Goal: Information Seeking & Learning: Check status

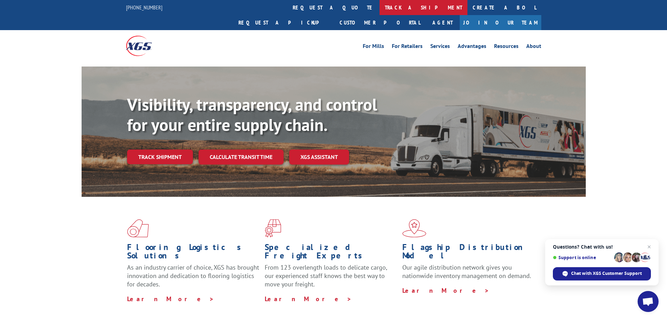
click at [380, 5] on link "track a shipment" at bounding box center [424, 7] width 88 height 15
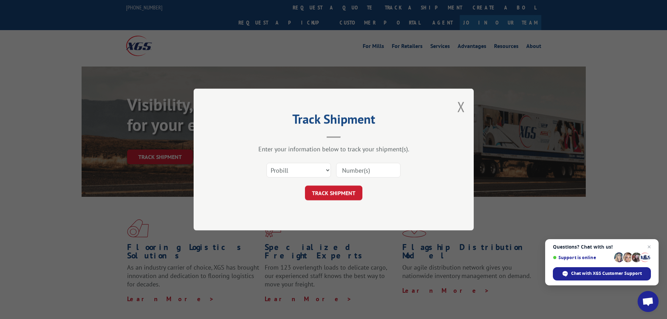
click at [365, 172] on input at bounding box center [368, 170] width 64 height 15
type input "522048"
click at [348, 193] on button "TRACK SHIPMENT" at bounding box center [333, 193] width 57 height 15
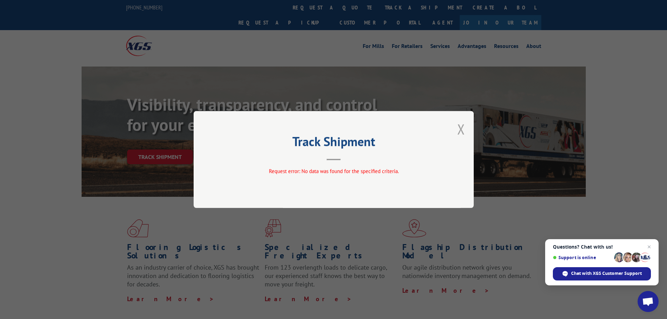
click at [461, 130] on button "Close modal" at bounding box center [462, 129] width 8 height 19
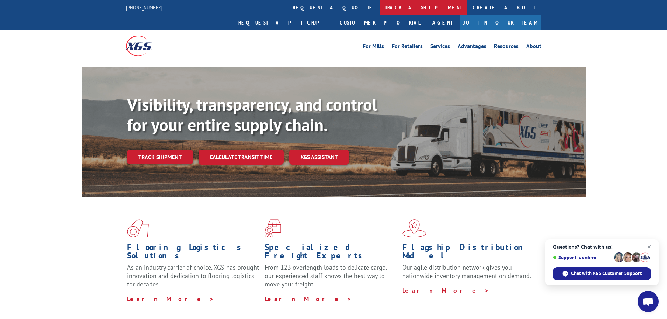
click at [380, 6] on link "track a shipment" at bounding box center [424, 7] width 88 height 15
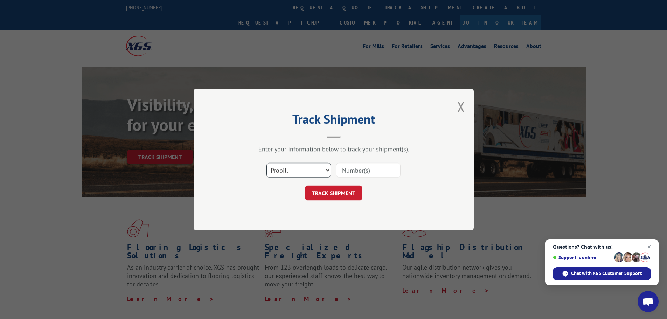
click at [313, 170] on select "Select category... Probill BOL PO" at bounding box center [299, 170] width 64 height 15
click at [267, 163] on select "Select category... Probill BOL PO" at bounding box center [299, 170] width 64 height 15
click at [371, 171] on input at bounding box center [368, 170] width 64 height 15
type input "522048"
click at [341, 192] on button "TRACK SHIPMENT" at bounding box center [333, 193] width 57 height 15
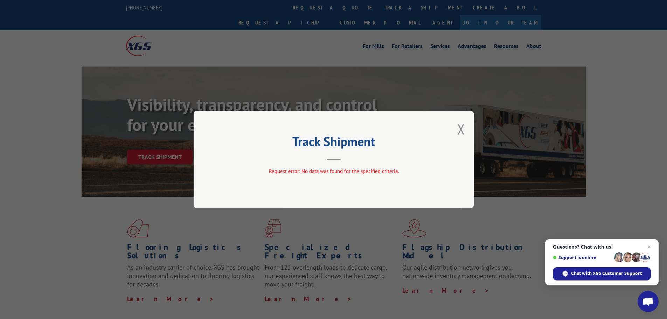
click at [461, 128] on button "Close modal" at bounding box center [462, 129] width 8 height 19
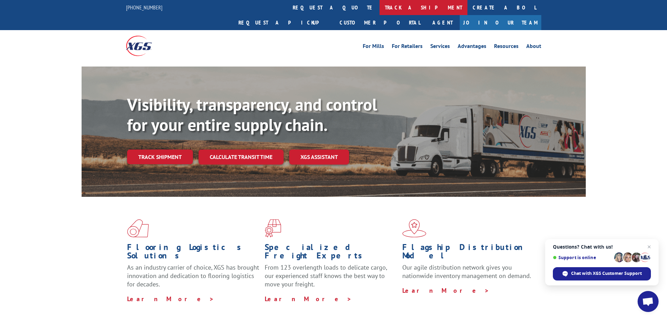
click at [380, 6] on link "track a shipment" at bounding box center [424, 7] width 88 height 15
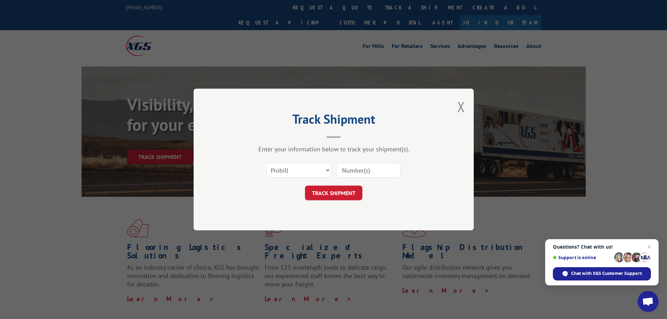
click at [355, 171] on input at bounding box center [368, 170] width 64 height 15
type input "cg522048"
click button "TRACK SHIPMENT" at bounding box center [333, 193] width 57 height 15
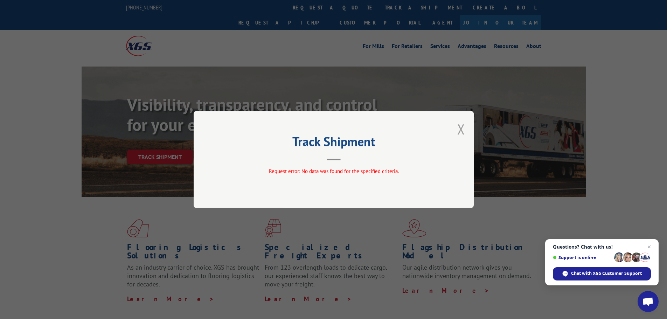
click at [461, 129] on button "Close modal" at bounding box center [462, 129] width 8 height 19
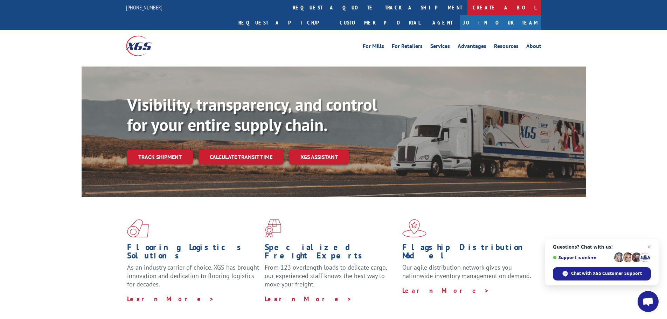
click at [468, 5] on link "Create a BOL" at bounding box center [505, 7] width 74 height 15
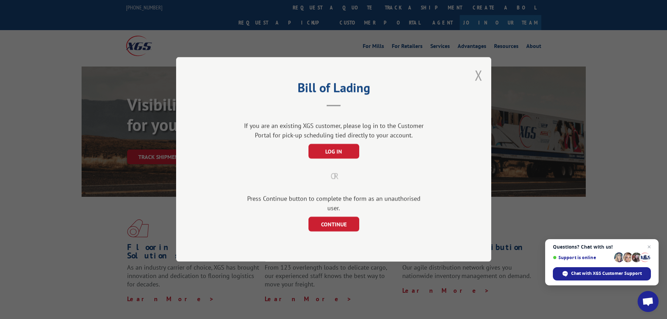
click at [478, 78] on button "Close modal" at bounding box center [479, 75] width 8 height 19
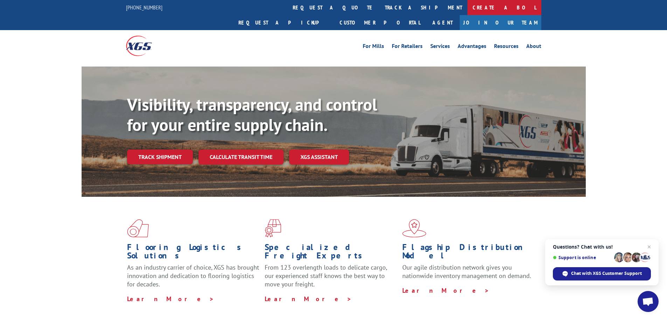
click at [468, 7] on link "Create a BOL" at bounding box center [505, 7] width 74 height 15
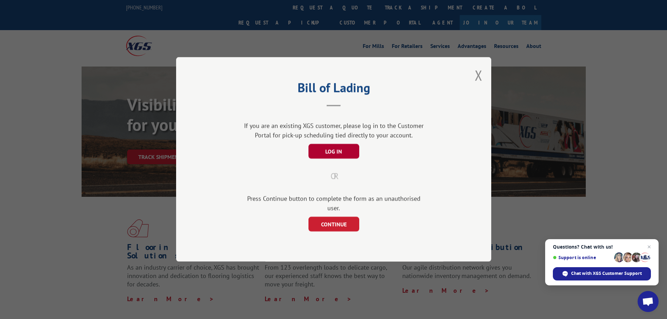
click at [332, 152] on button "LOG IN" at bounding box center [333, 151] width 51 height 15
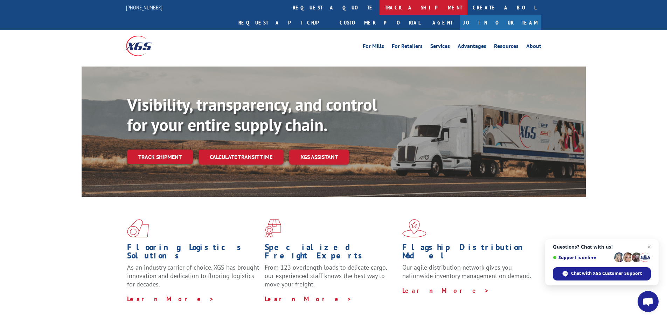
click at [380, 7] on link "track a shipment" at bounding box center [424, 7] width 88 height 15
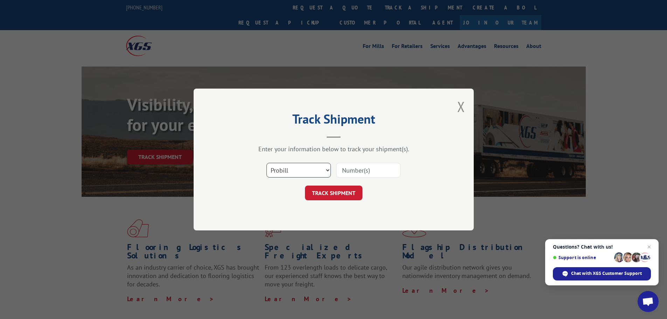
click at [309, 171] on select "Select category... Probill BOL PO" at bounding box center [299, 170] width 64 height 15
select select "bol"
click at [267, 163] on select "Select category... Probill BOL PO" at bounding box center [299, 170] width 64 height 15
click at [367, 171] on input at bounding box center [368, 170] width 64 height 15
type input "522048"
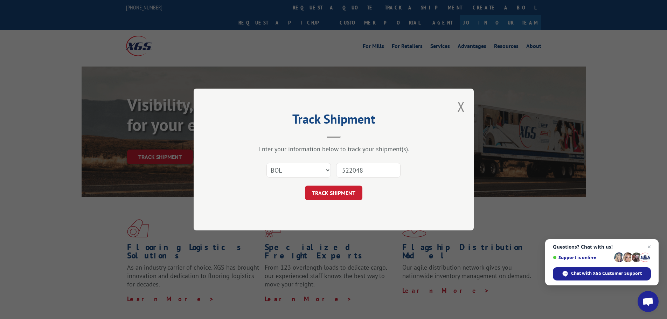
click at [340, 191] on button "TRACK SHIPMENT" at bounding box center [333, 193] width 57 height 15
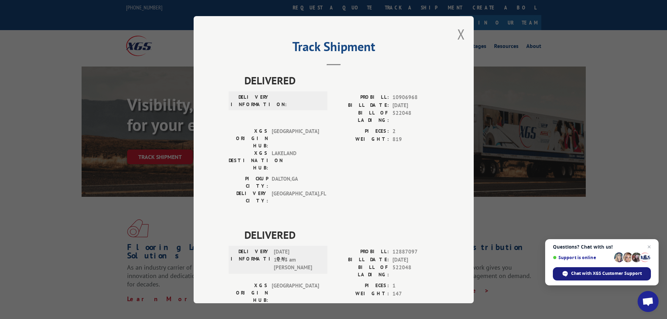
click at [590, 273] on span "Chat with XGS Customer Support" at bounding box center [606, 273] width 71 height 6
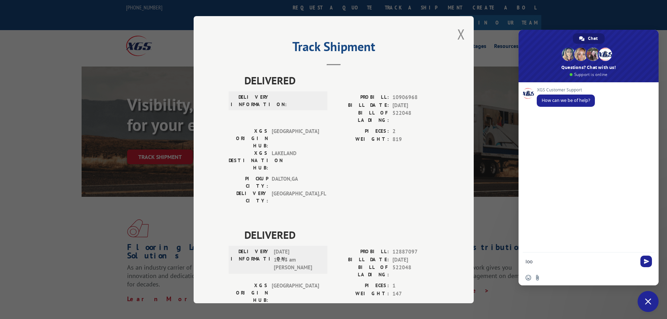
click at [551, 127] on div "XGS Customer Support How can we be of help?" at bounding box center [589, 167] width 140 height 170
type textarea "looking for tracking on my latest carpet shipment BOL cg522048. I put this in t…"
click at [646, 253] on span "Send" at bounding box center [646, 254] width 5 height 5
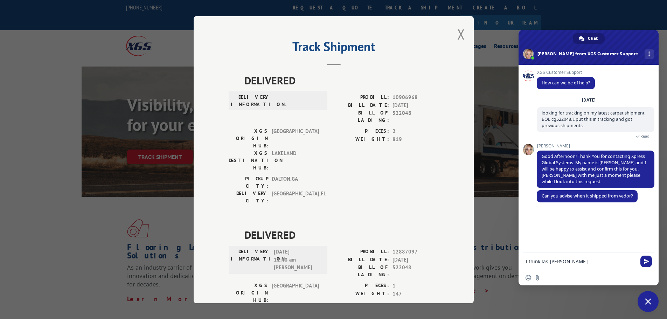
type textarea "I think las Monday"
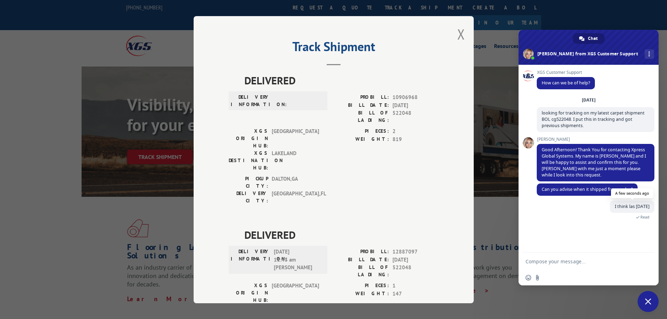
click at [632, 207] on span "I think las Monday" at bounding box center [632, 207] width 35 height 6
click at [640, 218] on span "Read" at bounding box center [632, 216] width 44 height 7
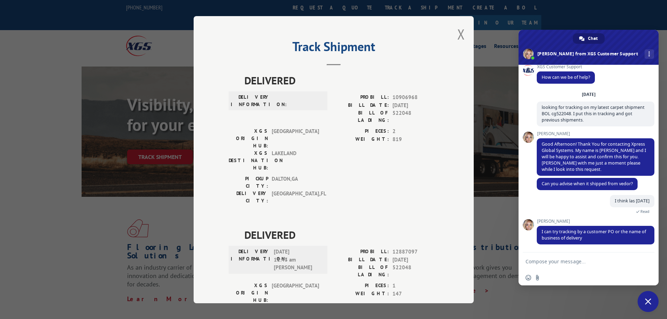
scroll to position [19, 0]
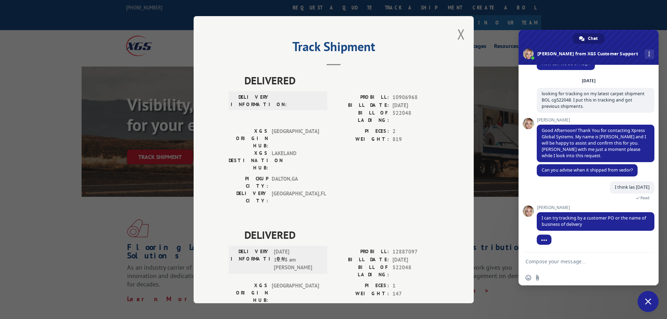
click at [542, 267] on form at bounding box center [581, 262] width 111 height 19
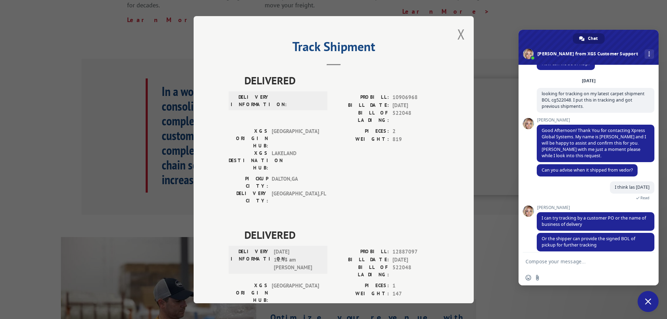
click at [543, 261] on textarea "Compose your message..." at bounding box center [581, 262] width 111 height 6
type textarea "Gregg at Georgia Carpet in Dalton , Georgia"
click at [650, 261] on span "Send" at bounding box center [647, 262] width 12 height 12
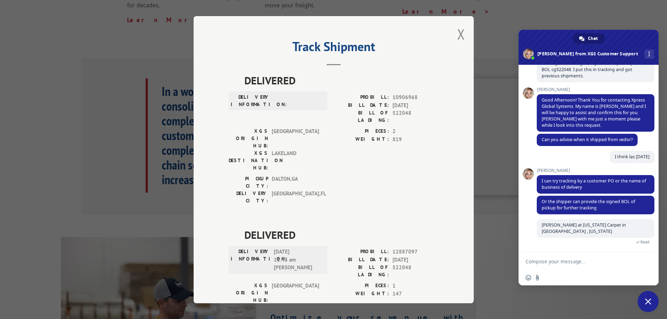
scroll to position [57, 0]
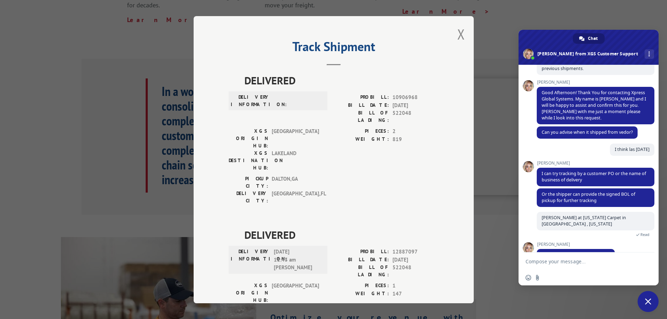
click at [536, 262] on textarea "Compose your message..." at bounding box center [581, 262] width 111 height 6
type textarea "ken Lane Casa Grande Az."
click at [647, 261] on span "Send" at bounding box center [646, 261] width 5 height 5
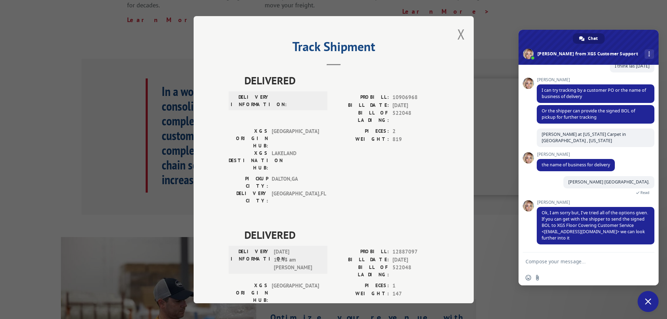
scroll to position [134, 0]
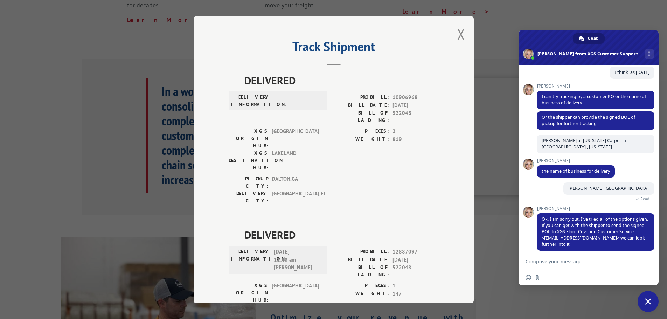
click at [646, 303] on span "Close chat" at bounding box center [648, 301] width 6 height 6
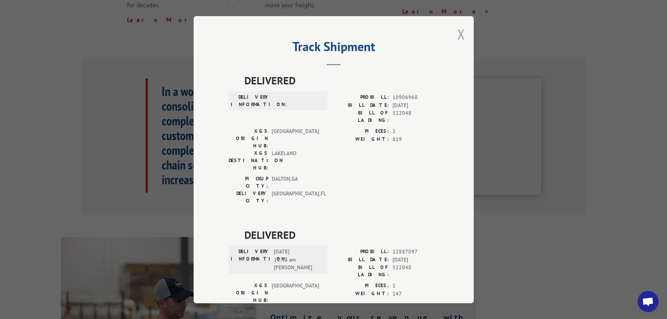
click at [459, 32] on button "Close modal" at bounding box center [462, 34] width 8 height 19
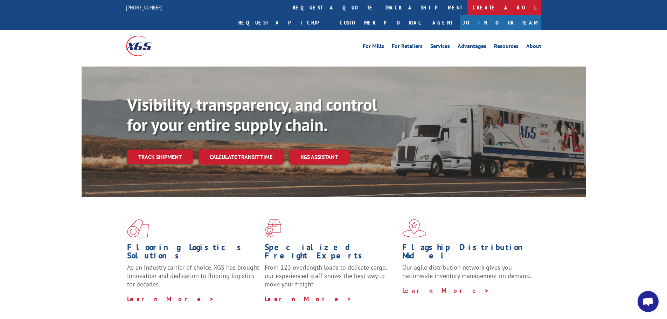
scroll to position [134, 0]
click at [380, 6] on link "track a shipment" at bounding box center [424, 7] width 88 height 15
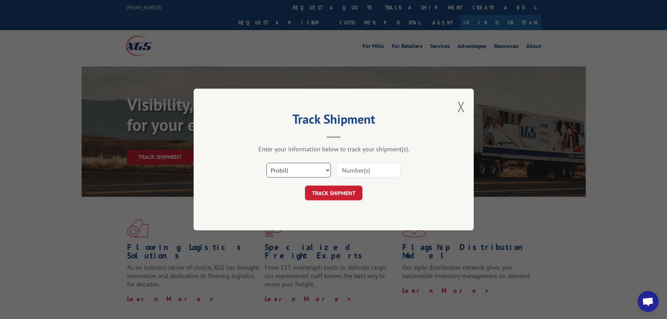
click at [300, 168] on select "Select category... Probill BOL PO" at bounding box center [299, 170] width 64 height 15
select select "bol"
click at [267, 163] on select "Select category... Probill BOL PO" at bounding box center [299, 170] width 64 height 15
click at [354, 171] on input at bounding box center [368, 170] width 64 height 15
type input "522048"
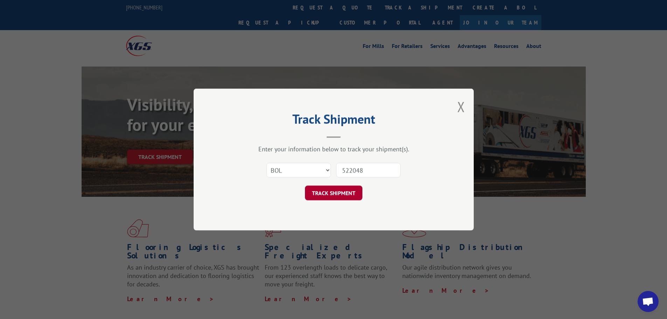
click at [346, 191] on button "TRACK SHIPMENT" at bounding box center [333, 193] width 57 height 15
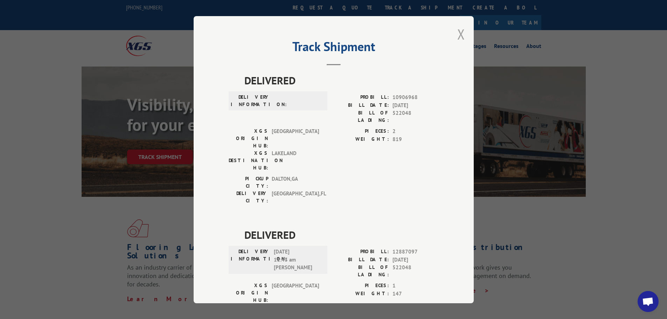
click at [458, 32] on button "Close modal" at bounding box center [462, 34] width 8 height 19
